Goal: Navigation & Orientation: Find specific page/section

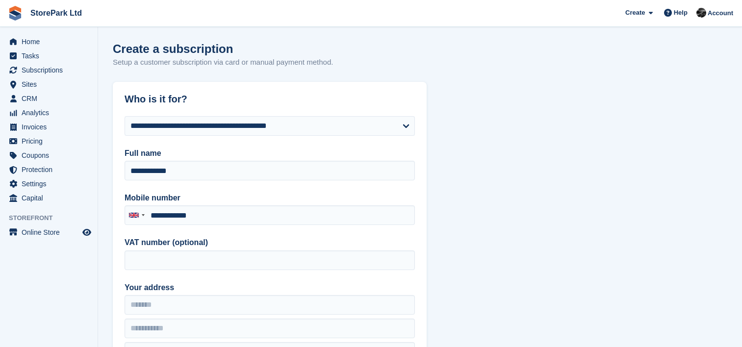
select select "*****"
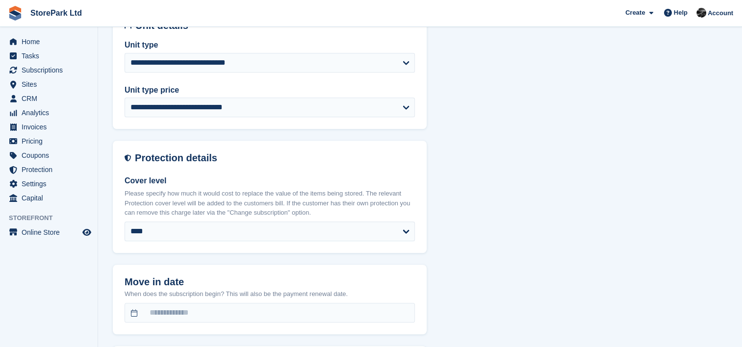
scroll to position [758, 0]
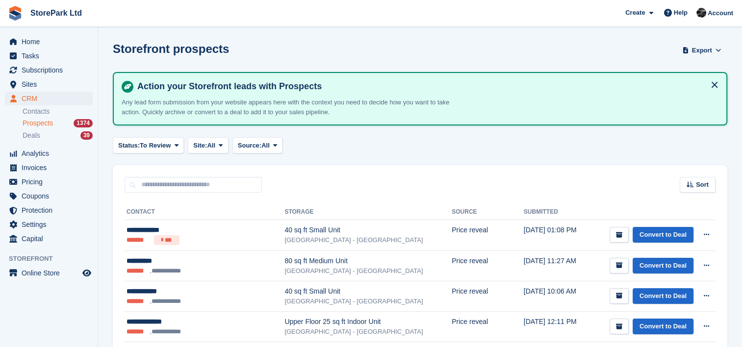
click at [52, 127] on span "Prospects" at bounding box center [38, 123] width 30 height 9
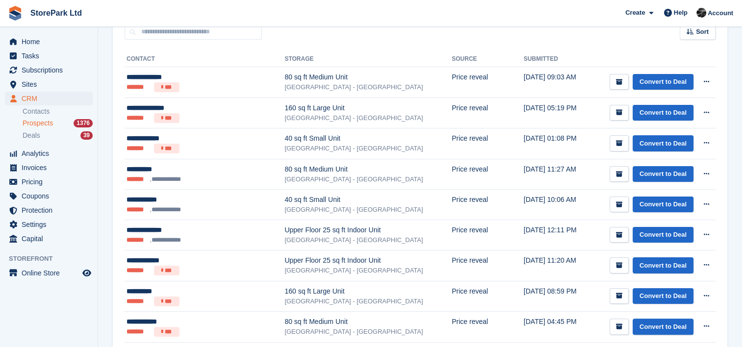
scroll to position [155, 0]
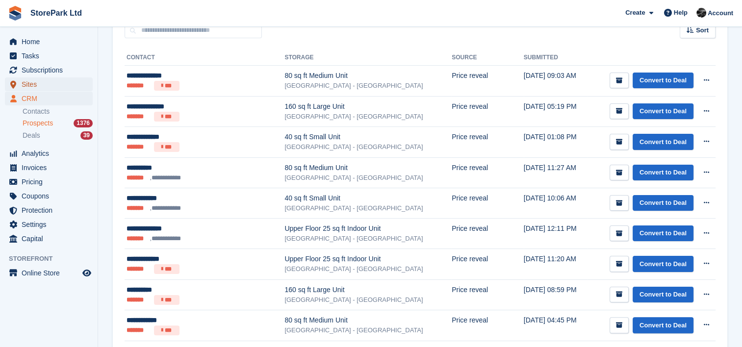
click at [54, 78] on span "Sites" at bounding box center [51, 85] width 59 height 14
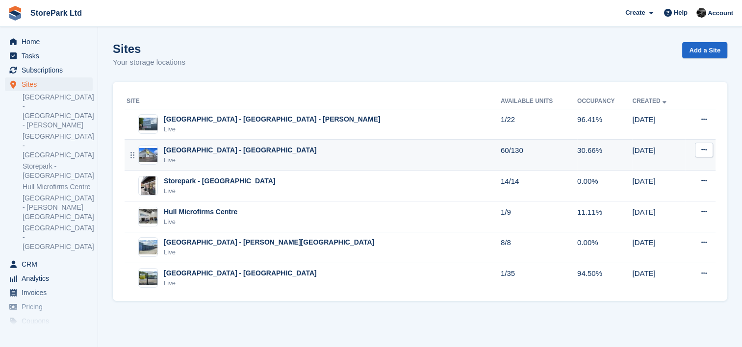
click at [237, 157] on div "Live" at bounding box center [240, 161] width 153 height 10
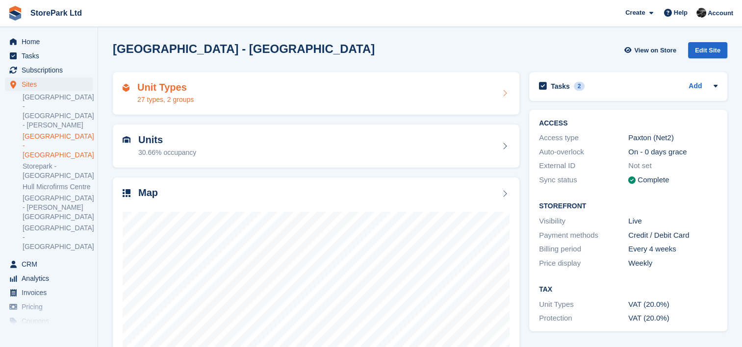
click at [304, 86] on div "Unit Types 27 types, 2 groups" at bounding box center [316, 94] width 387 height 24
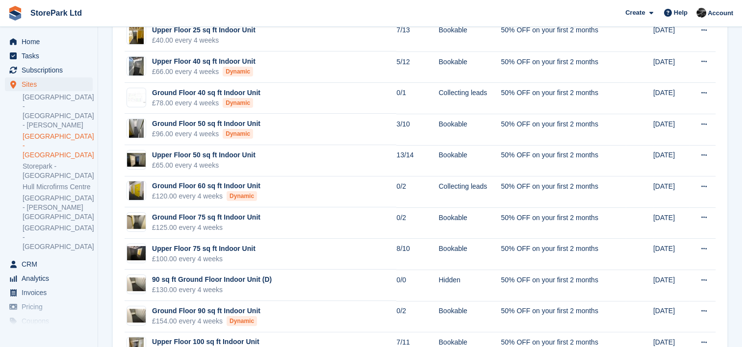
scroll to position [146, 0]
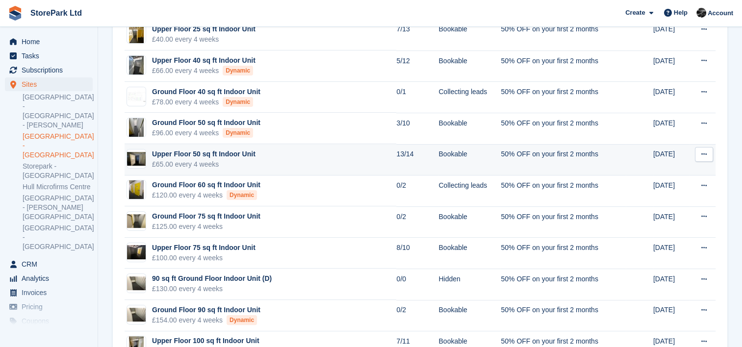
click at [310, 160] on td "Upper Floor 50 sq ft Indoor Unit £65.00 every 4 weeks" at bounding box center [261, 159] width 272 height 31
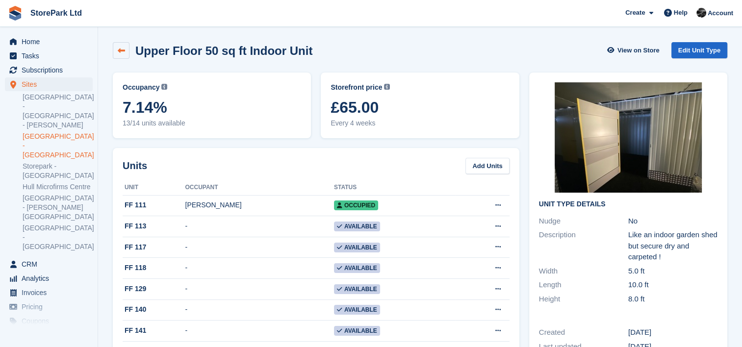
click at [120, 48] on icon at bounding box center [121, 50] width 7 height 7
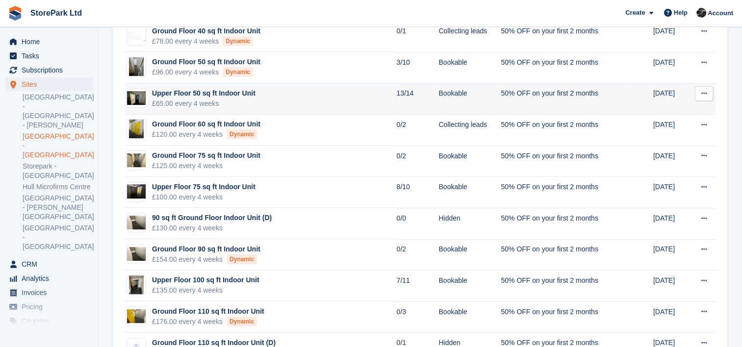
scroll to position [207, 0]
